Goal: Information Seeking & Learning: Learn about a topic

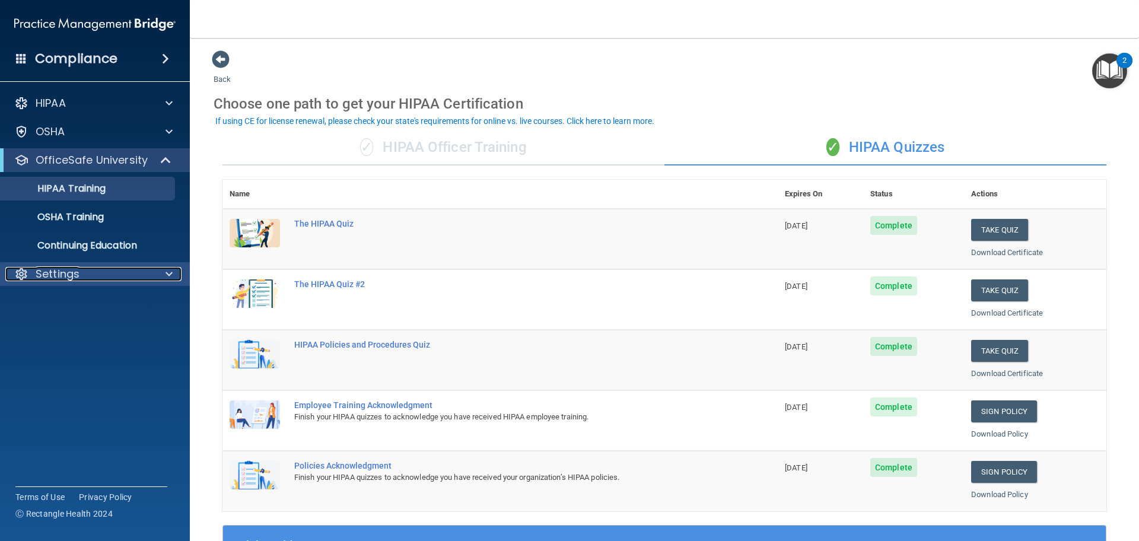
click at [132, 272] on div "Settings" at bounding box center [78, 274] width 147 height 14
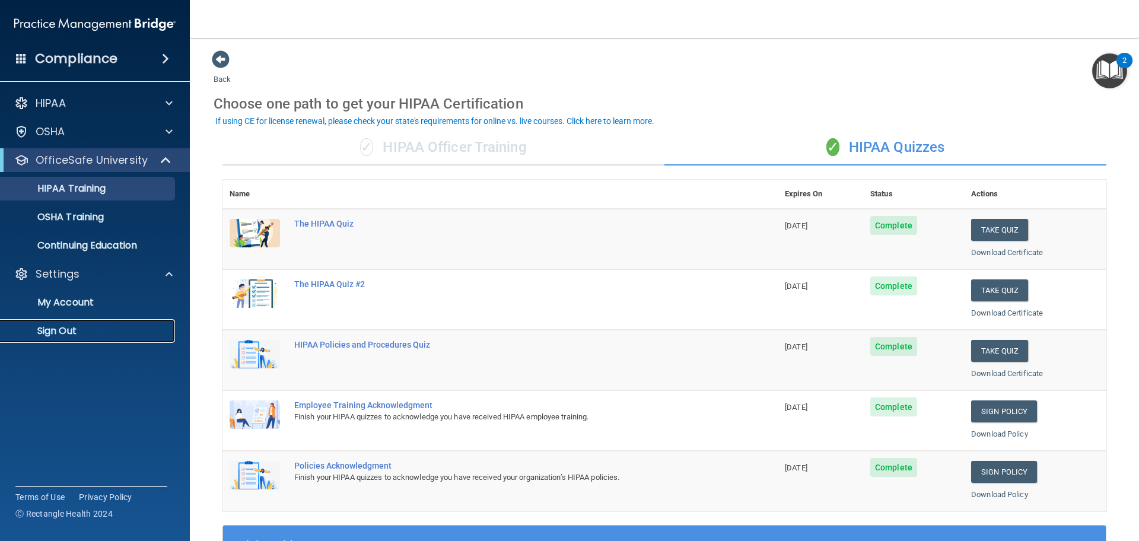
click at [119, 330] on p "Sign Out" at bounding box center [89, 331] width 162 height 12
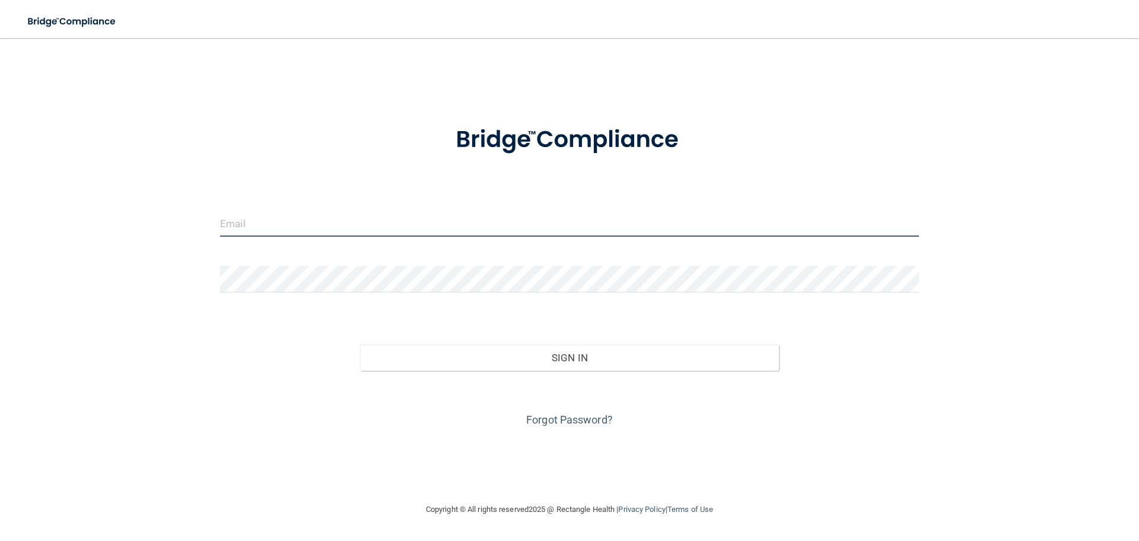
click at [574, 232] on input "email" at bounding box center [569, 223] width 699 height 27
type input "[PERSON_NAME][EMAIL_ADDRESS][PERSON_NAME][DOMAIN_NAME]"
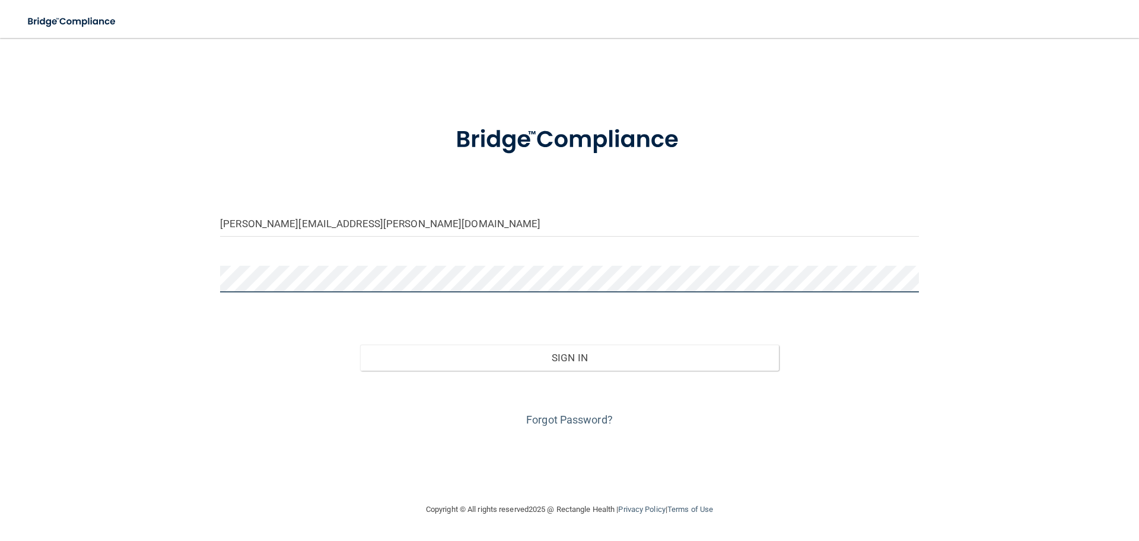
click at [360, 345] on button "Sign In" at bounding box center [569, 358] width 419 height 26
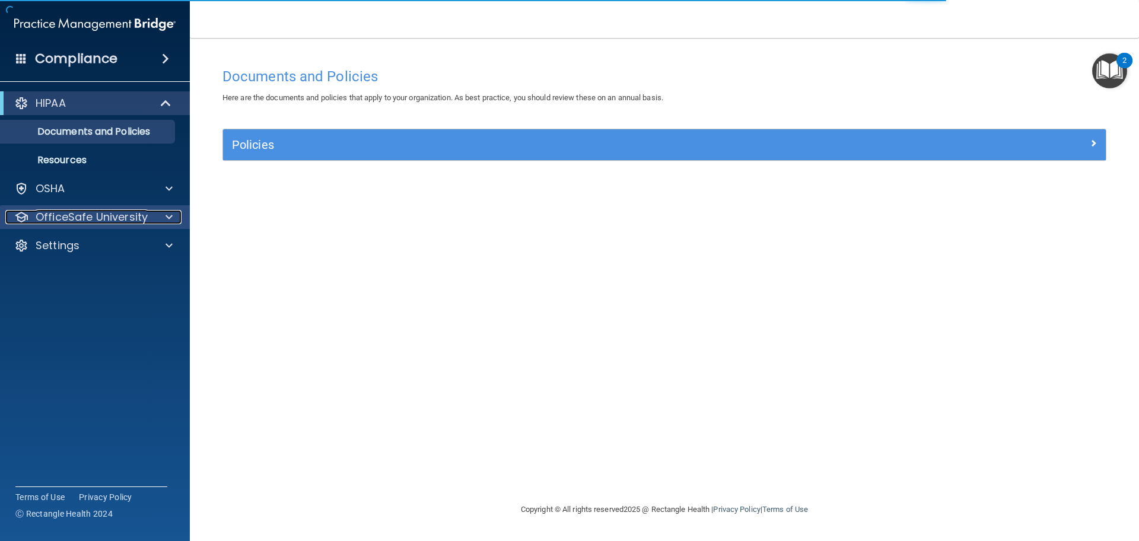
click at [156, 215] on div at bounding box center [167, 217] width 30 height 14
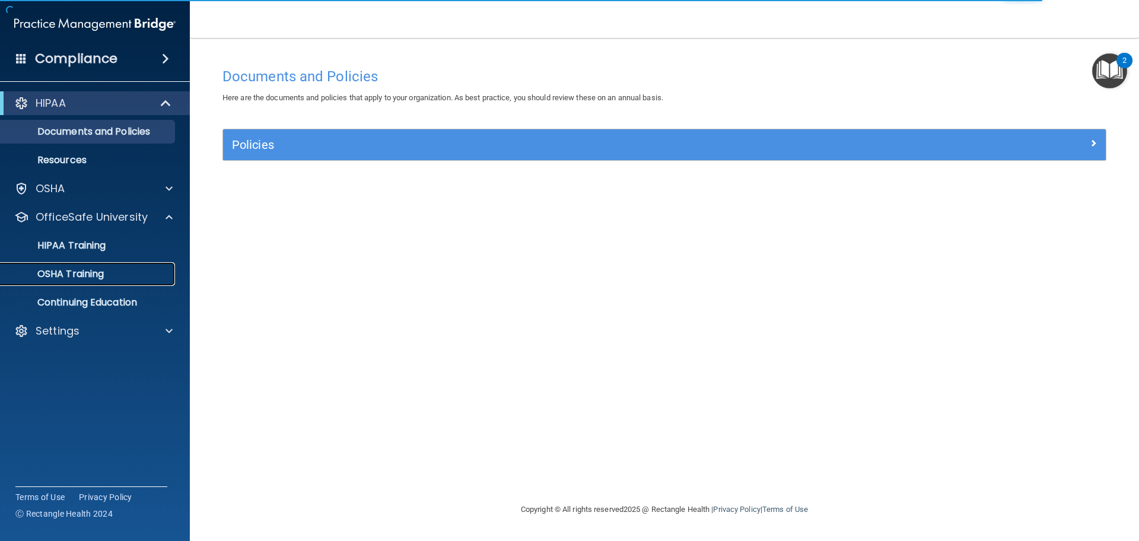
click at [78, 276] on p "OSHA Training" at bounding box center [56, 274] width 96 height 12
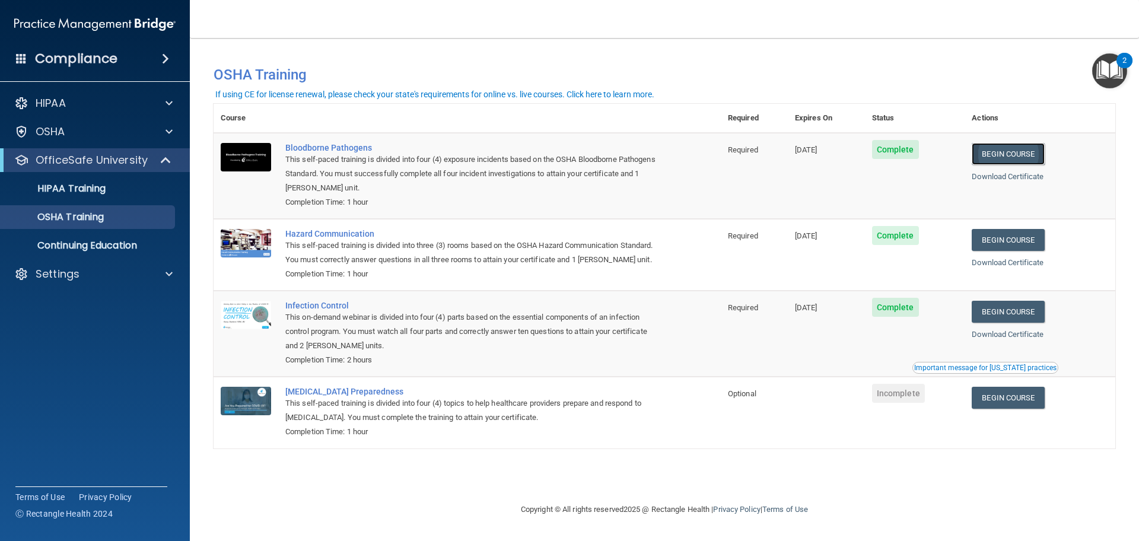
click at [1029, 153] on link "Begin Course" at bounding box center [1008, 154] width 72 height 22
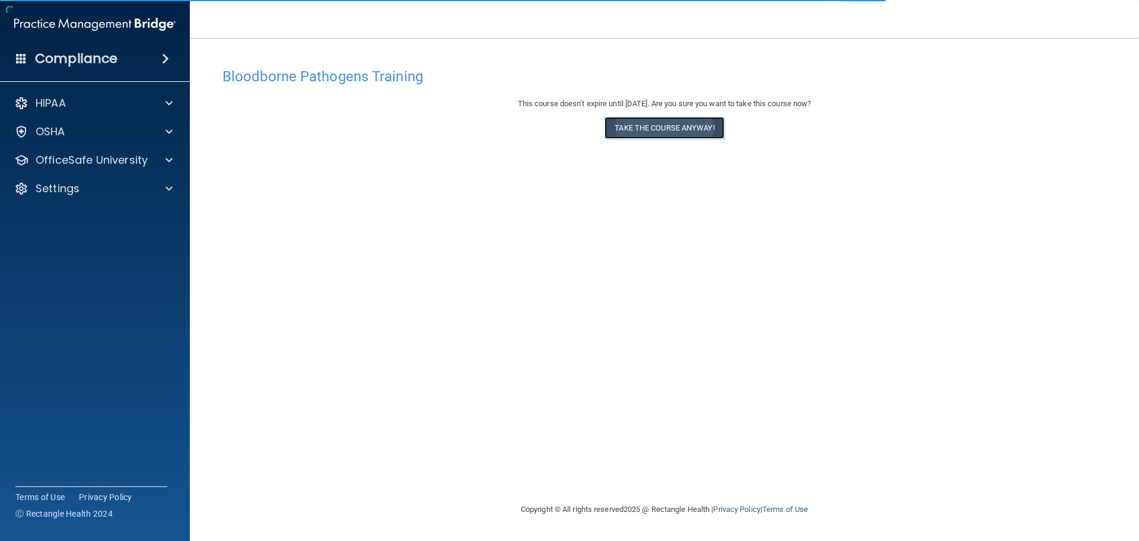
click at [683, 132] on button "Take the course anyway!" at bounding box center [664, 128] width 119 height 22
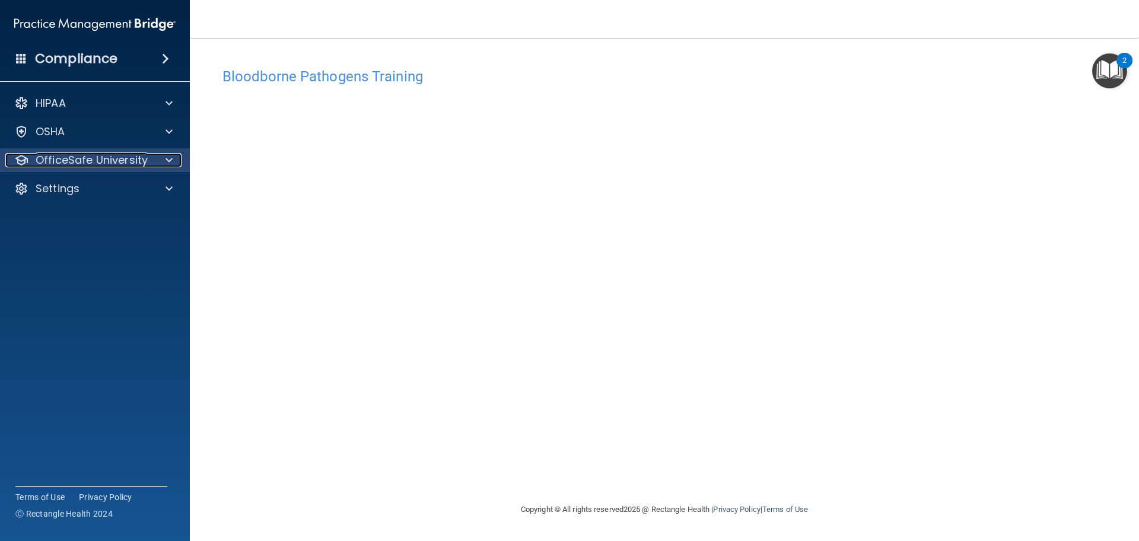
click at [165, 155] on div at bounding box center [167, 160] width 30 height 14
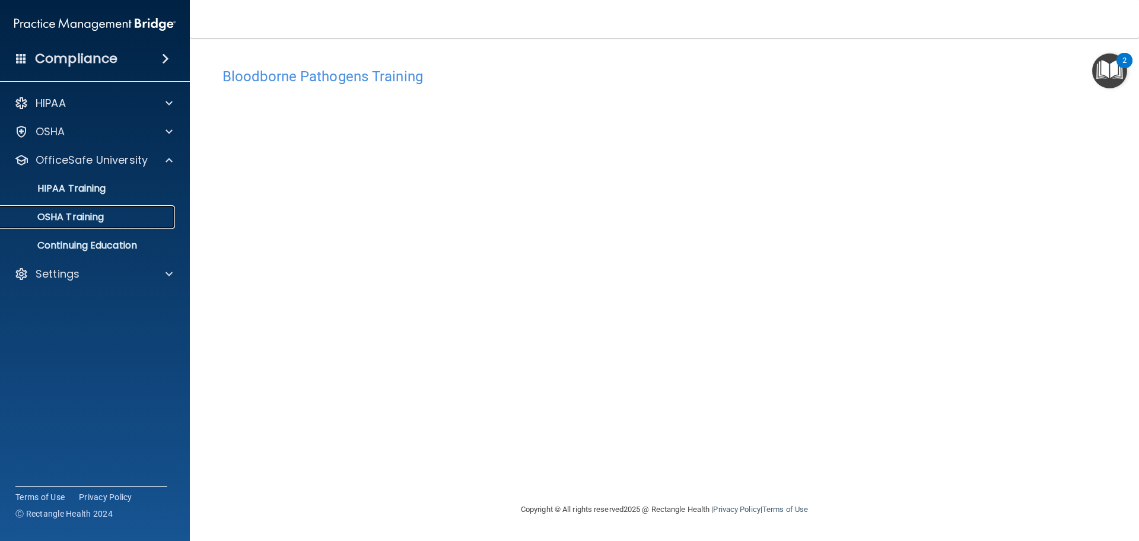
click at [112, 220] on div "OSHA Training" at bounding box center [89, 217] width 162 height 12
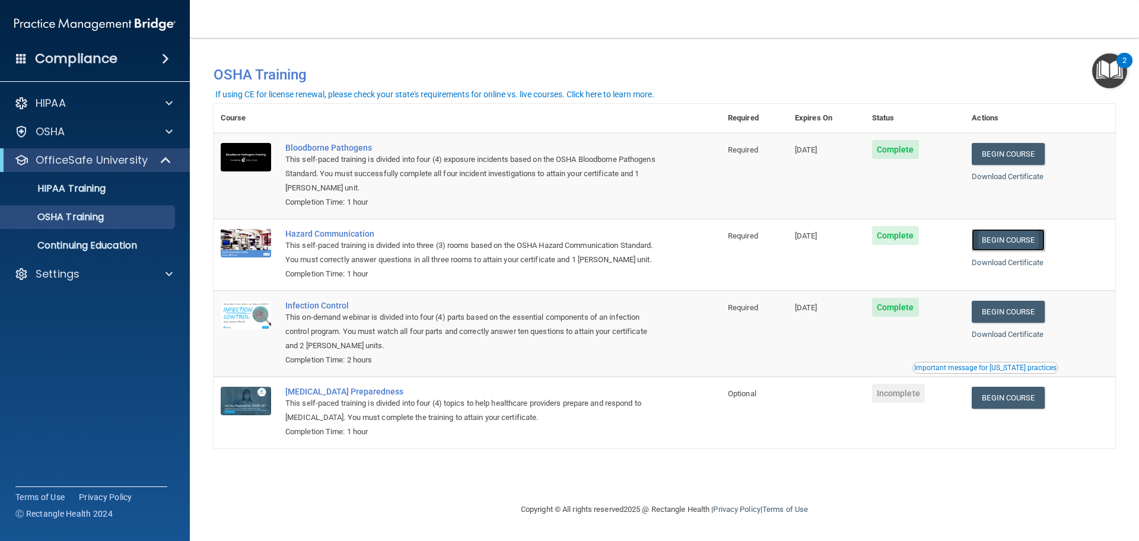
click at [1032, 241] on link "Begin Course" at bounding box center [1008, 240] width 72 height 22
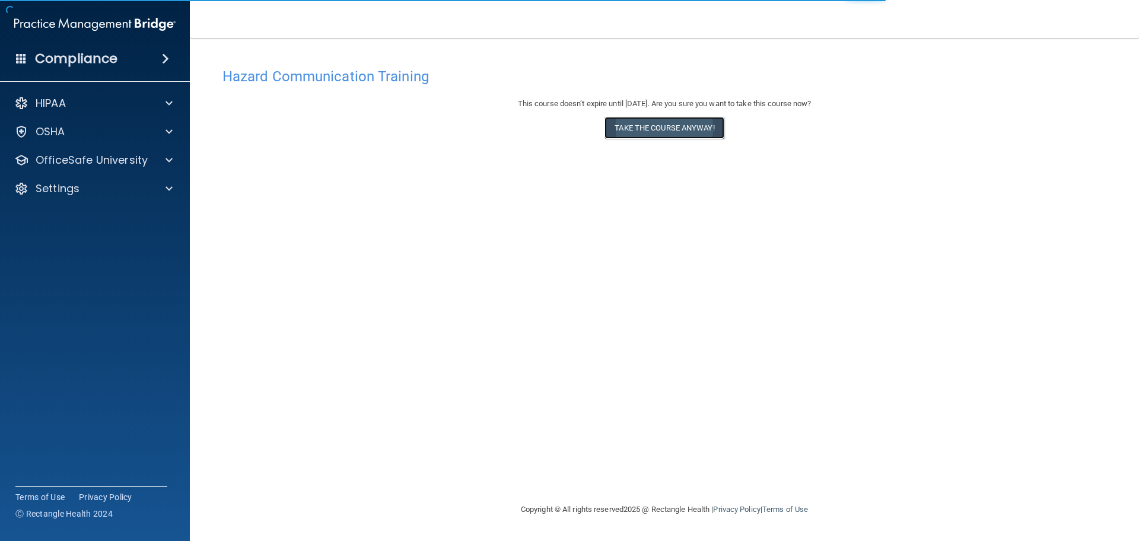
click at [691, 125] on button "Take the course anyway!" at bounding box center [664, 128] width 119 height 22
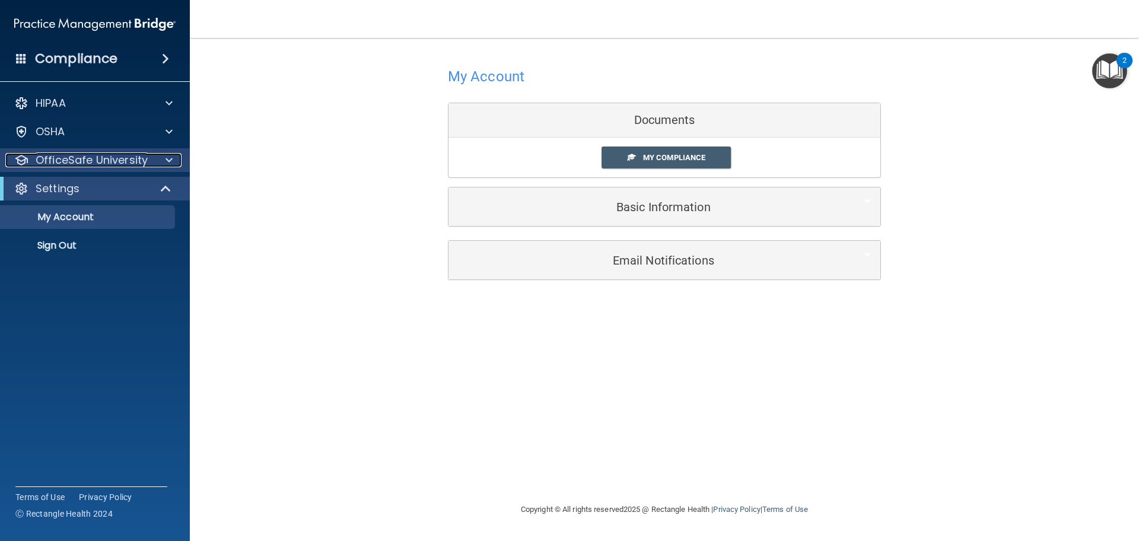
click at [162, 166] on div at bounding box center [167, 160] width 30 height 14
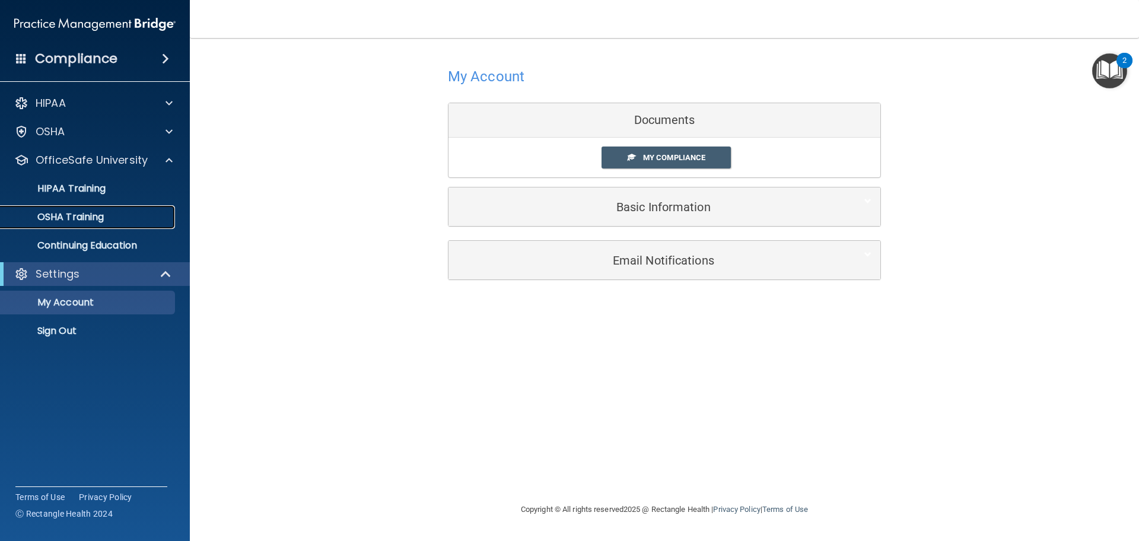
click at [91, 212] on p "OSHA Training" at bounding box center [56, 217] width 96 height 12
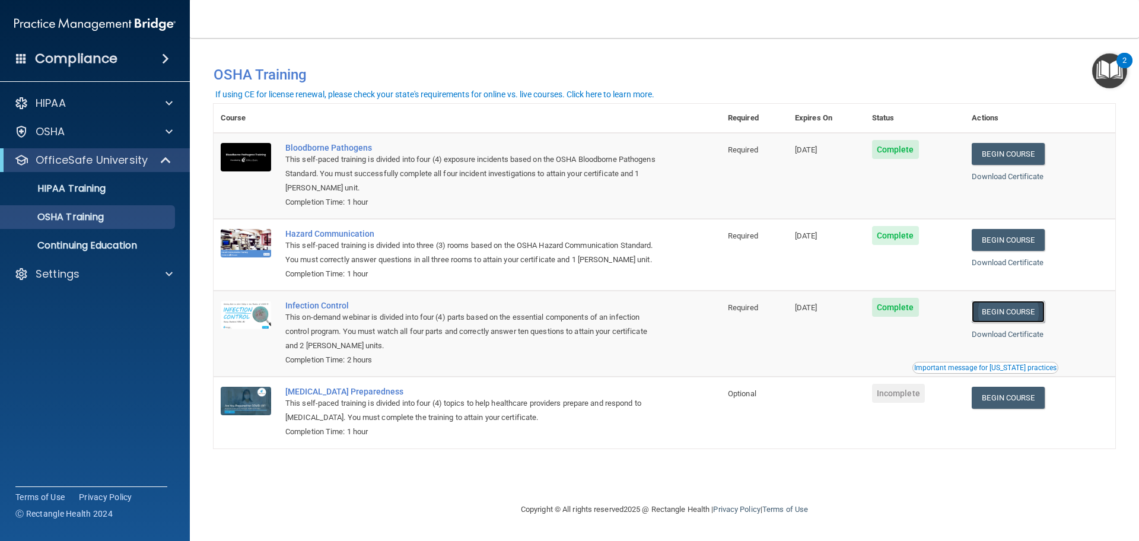
click at [1024, 306] on link "Begin Course" at bounding box center [1008, 312] width 72 height 22
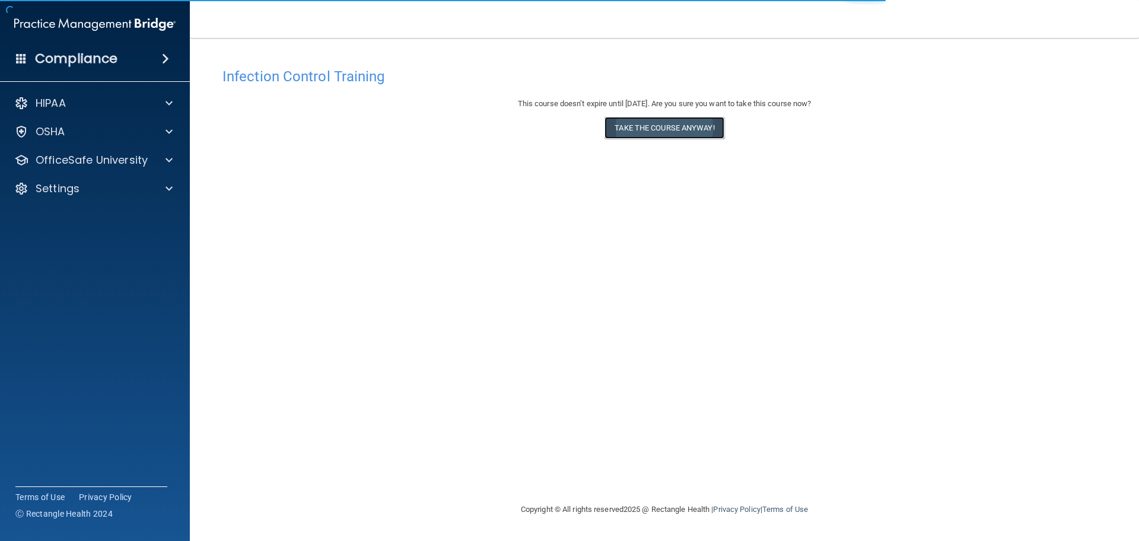
click at [622, 128] on button "Take the course anyway!" at bounding box center [664, 128] width 119 height 22
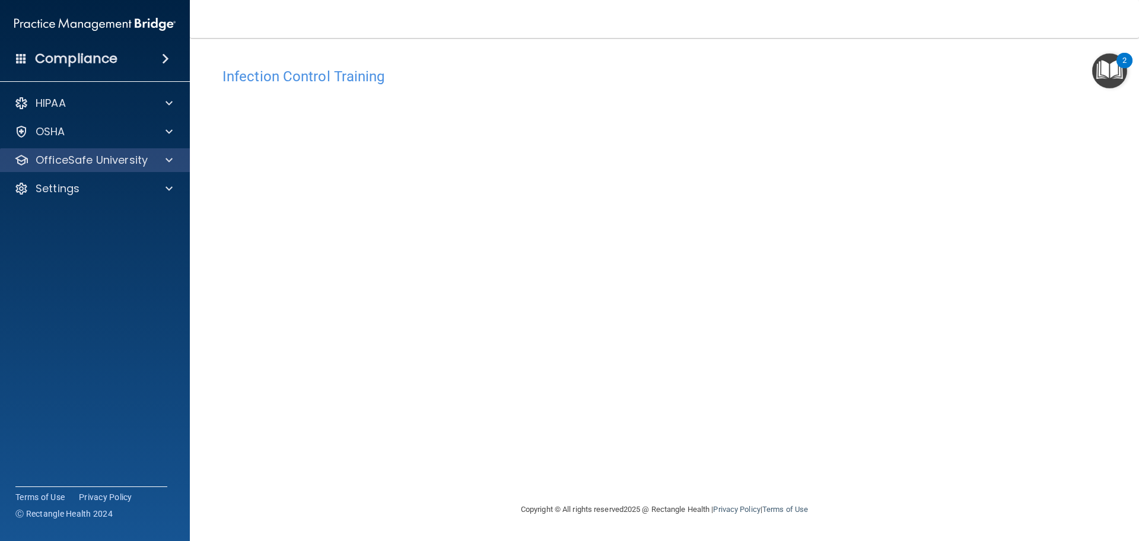
click at [153, 170] on div "OfficeSafe University" at bounding box center [95, 160] width 190 height 24
click at [166, 164] on div at bounding box center [167, 160] width 30 height 14
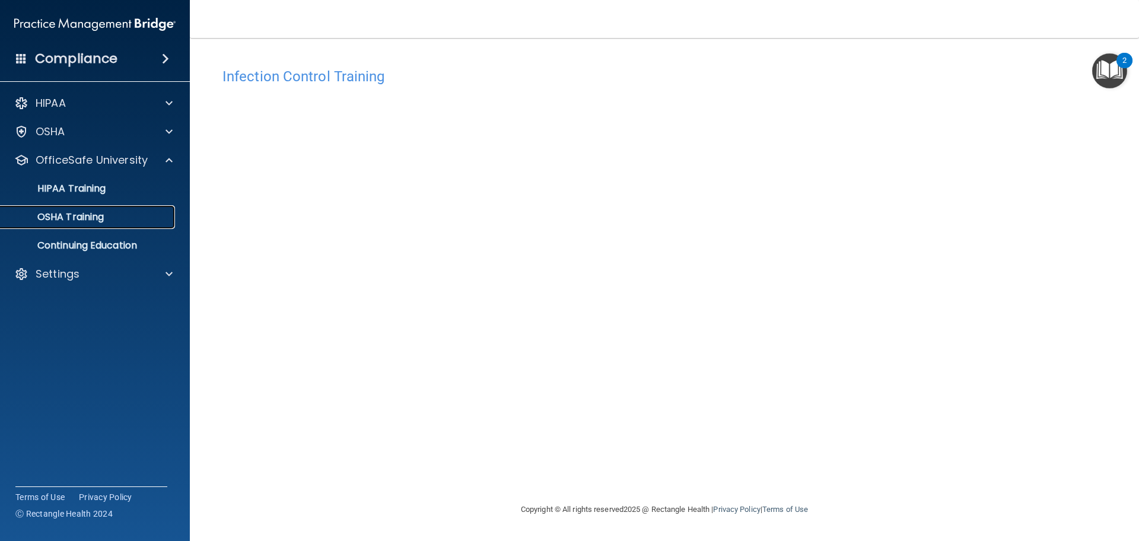
click at [122, 225] on link "OSHA Training" at bounding box center [81, 217] width 187 height 24
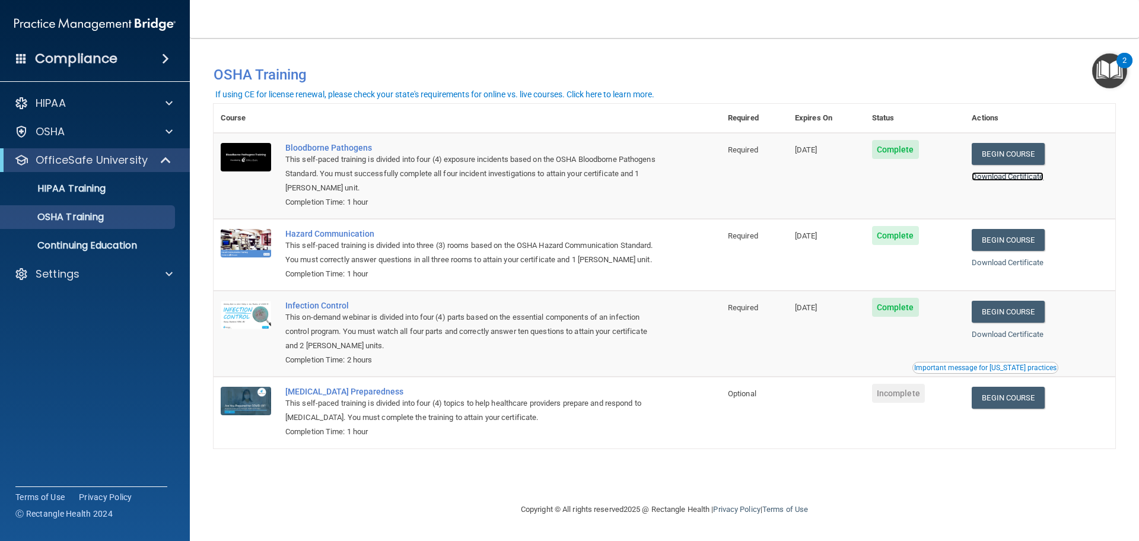
click at [1034, 176] on link "Download Certificate" at bounding box center [1008, 176] width 72 height 9
click at [1017, 263] on link "Download Certificate" at bounding box center [1008, 262] width 72 height 9
click at [1001, 339] on link "Download Certificate" at bounding box center [1008, 334] width 72 height 9
click at [105, 192] on p "HIPAA Training" at bounding box center [57, 189] width 98 height 12
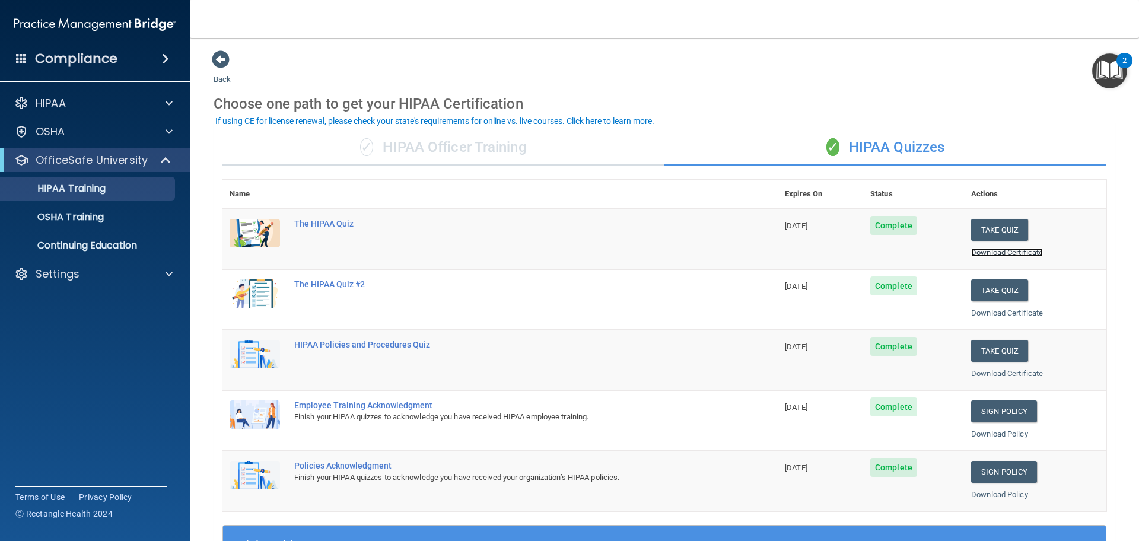
click at [993, 251] on link "Download Certificate" at bounding box center [1007, 252] width 72 height 9
click at [1012, 309] on link "Download Certificate" at bounding box center [1007, 313] width 72 height 9
click at [990, 369] on link "Download Certificate" at bounding box center [1007, 373] width 72 height 9
click at [80, 276] on div "Settings" at bounding box center [78, 274] width 147 height 14
drag, startPoint x: 76, startPoint y: 333, endPoint x: 98, endPoint y: 286, distance: 52.5
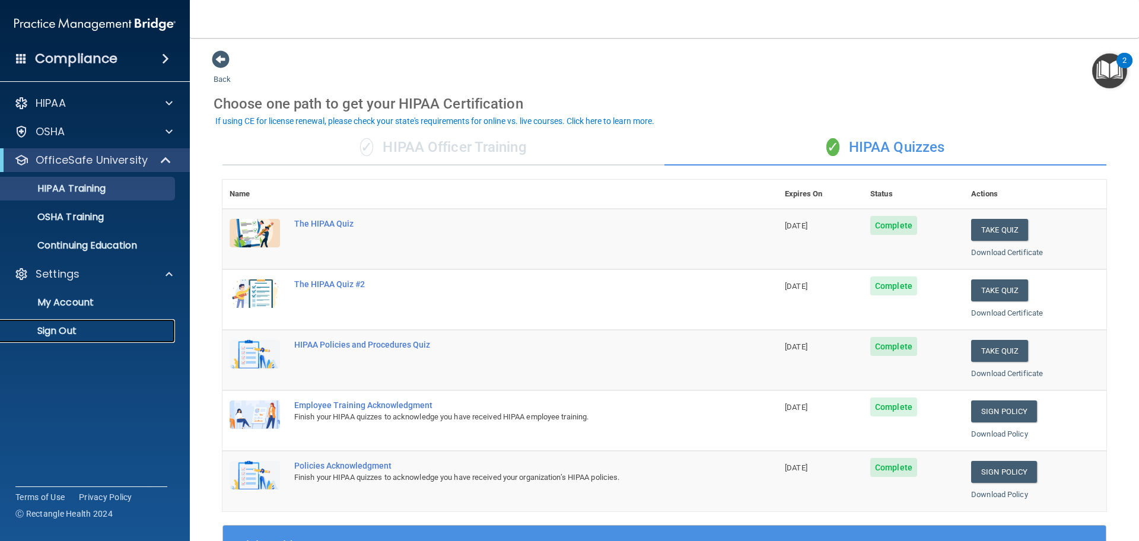
click at [76, 332] on p "Sign Out" at bounding box center [89, 331] width 162 height 12
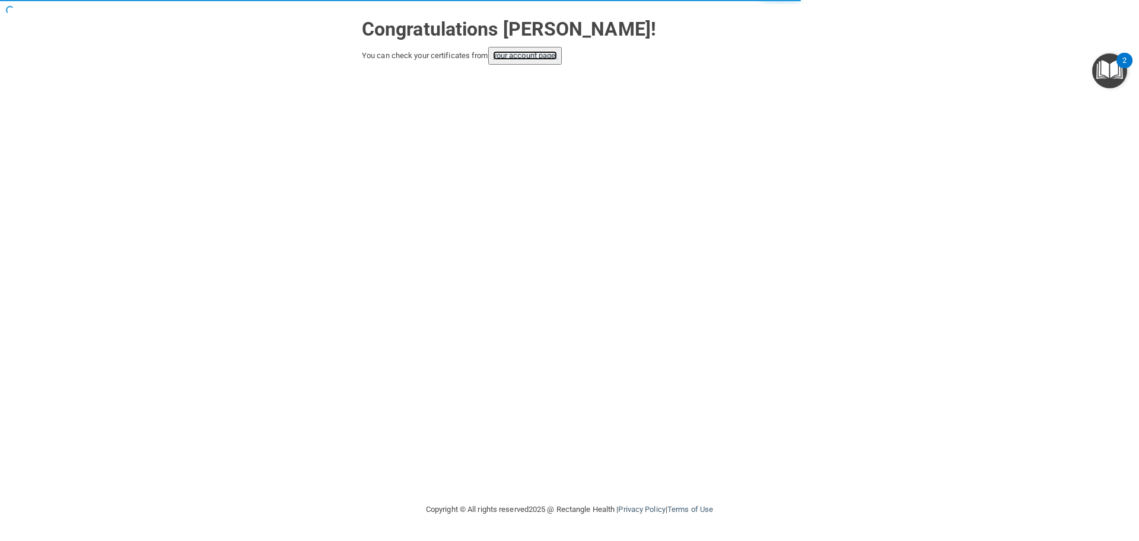
click at [546, 58] on link "your account page!" at bounding box center [525, 55] width 65 height 9
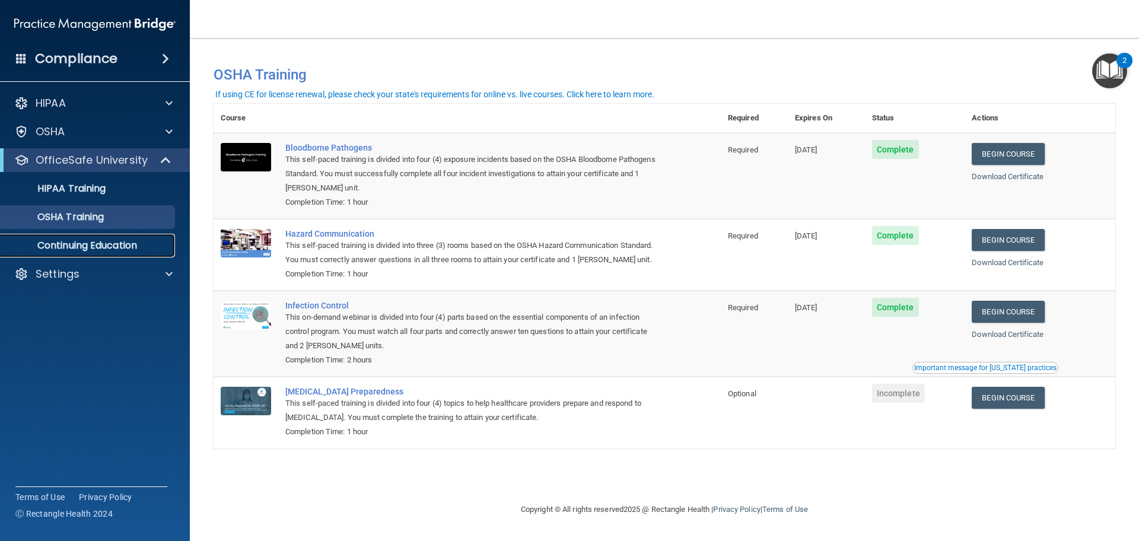
click at [103, 250] on p "Continuing Education" at bounding box center [89, 246] width 162 height 12
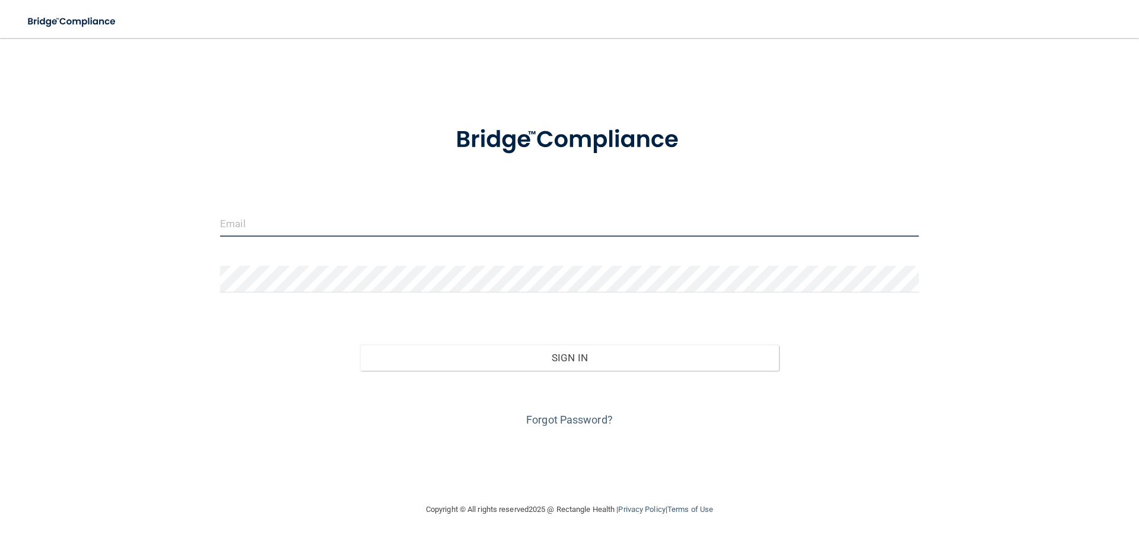
click at [507, 225] on input "email" at bounding box center [569, 223] width 699 height 27
type input "[PERSON_NAME][EMAIL_ADDRESS][PERSON_NAME][DOMAIN_NAME]"
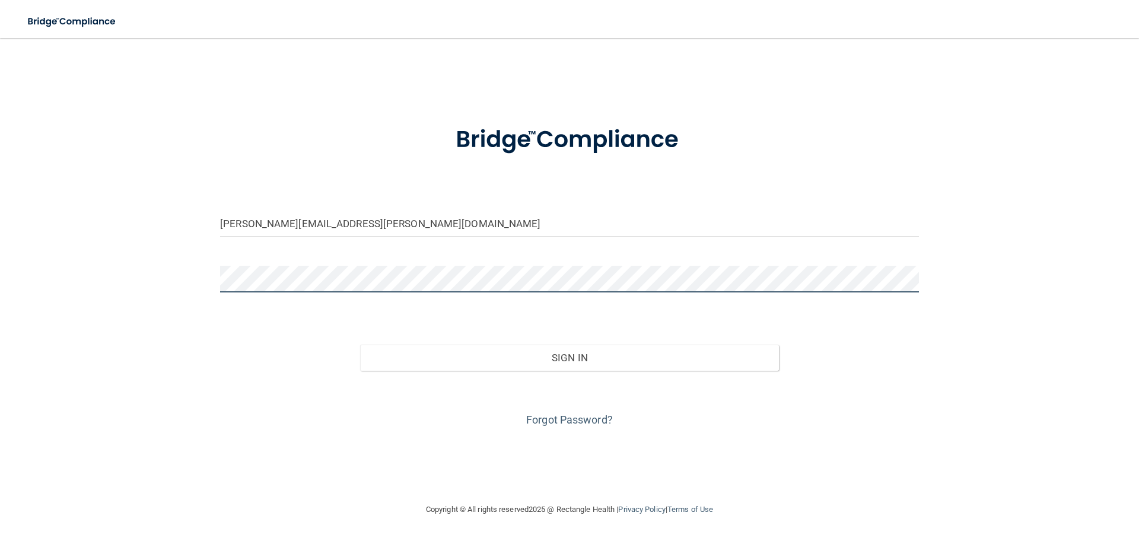
click at [360, 345] on button "Sign In" at bounding box center [569, 358] width 419 height 26
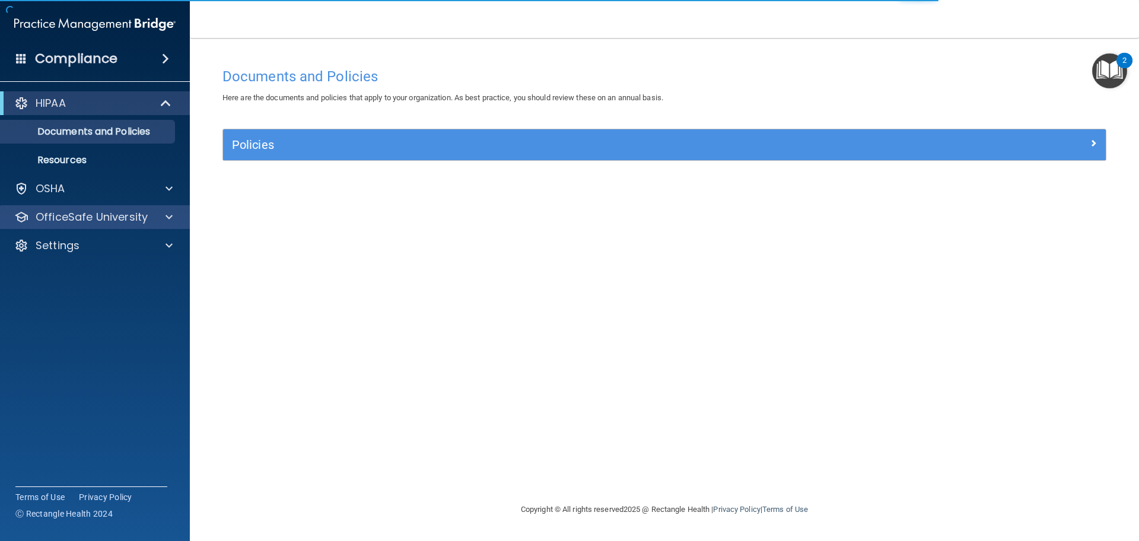
click at [138, 209] on div "OfficeSafe University" at bounding box center [95, 217] width 190 height 24
click at [132, 216] on p "OfficeSafe University" at bounding box center [92, 217] width 112 height 14
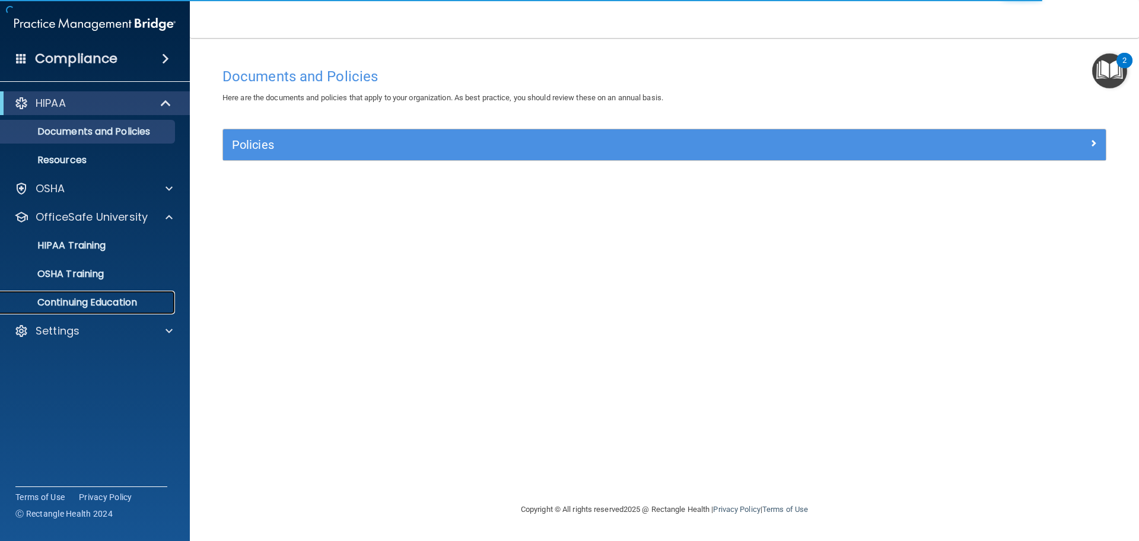
click at [95, 297] on p "Continuing Education" at bounding box center [89, 303] width 162 height 12
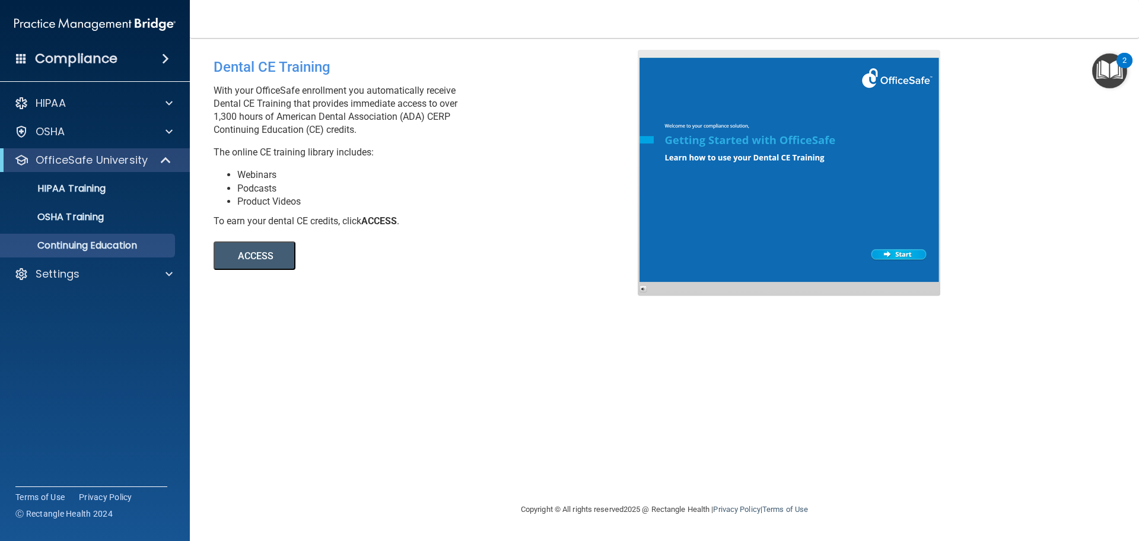
click at [247, 250] on button "ACCESS" at bounding box center [255, 255] width 82 height 28
click at [120, 272] on div "Settings" at bounding box center [78, 274] width 147 height 14
click at [125, 335] on p "Sign Out" at bounding box center [89, 331] width 162 height 12
